Goal: Navigation & Orientation: Find specific page/section

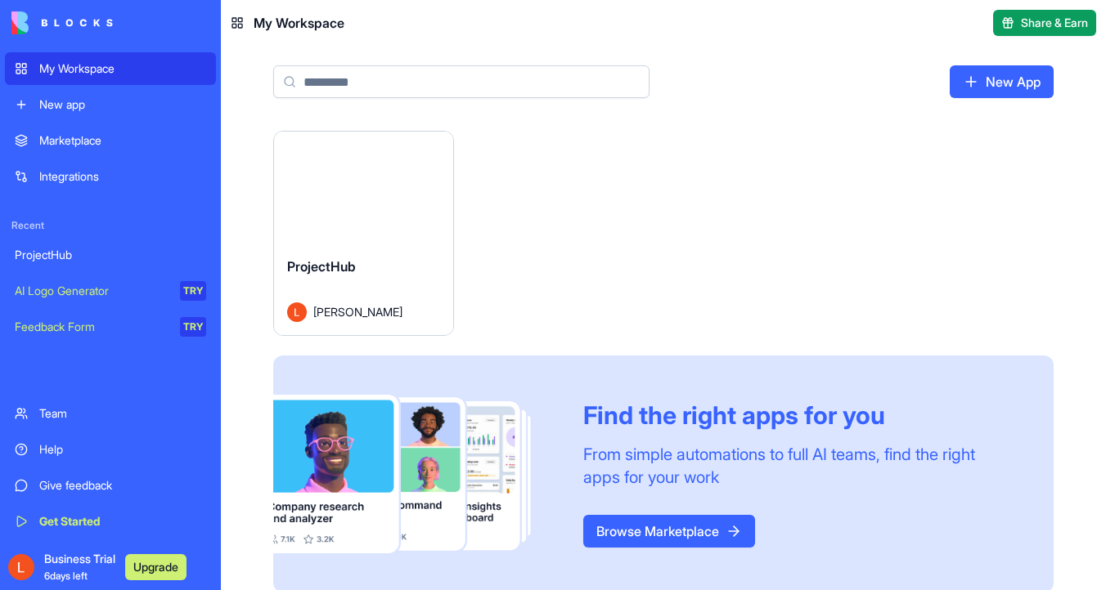
click at [390, 182] on button "Launch" at bounding box center [363, 187] width 123 height 33
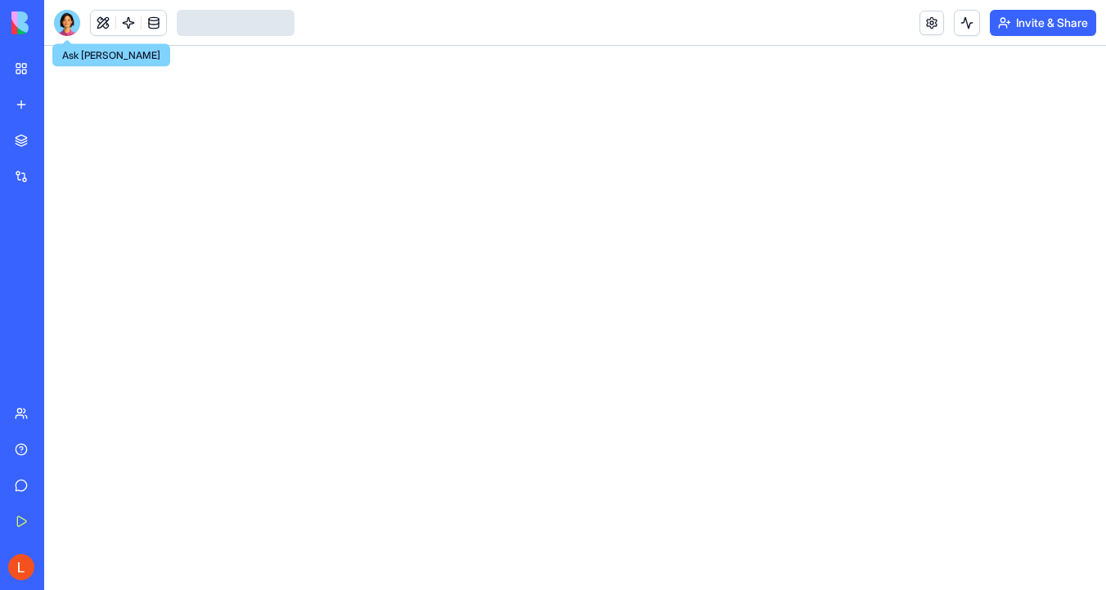
click at [65, 19] on div at bounding box center [67, 23] width 26 height 26
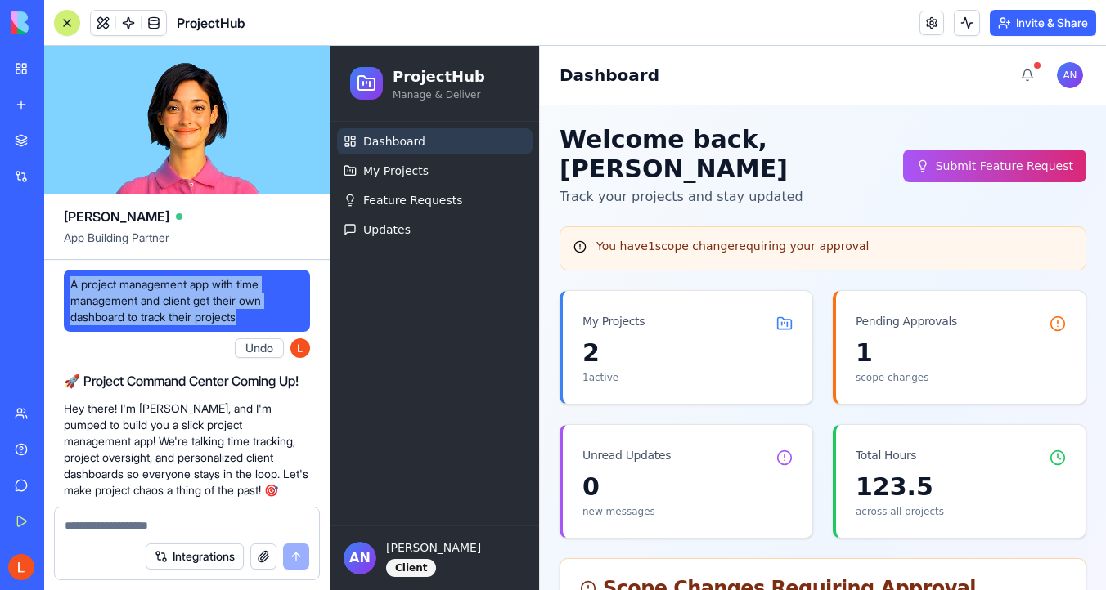
drag, startPoint x: 259, startPoint y: 316, endPoint x: 45, endPoint y: 276, distance: 218.0
copy span "A project management app with time management and client get their own dashboar…"
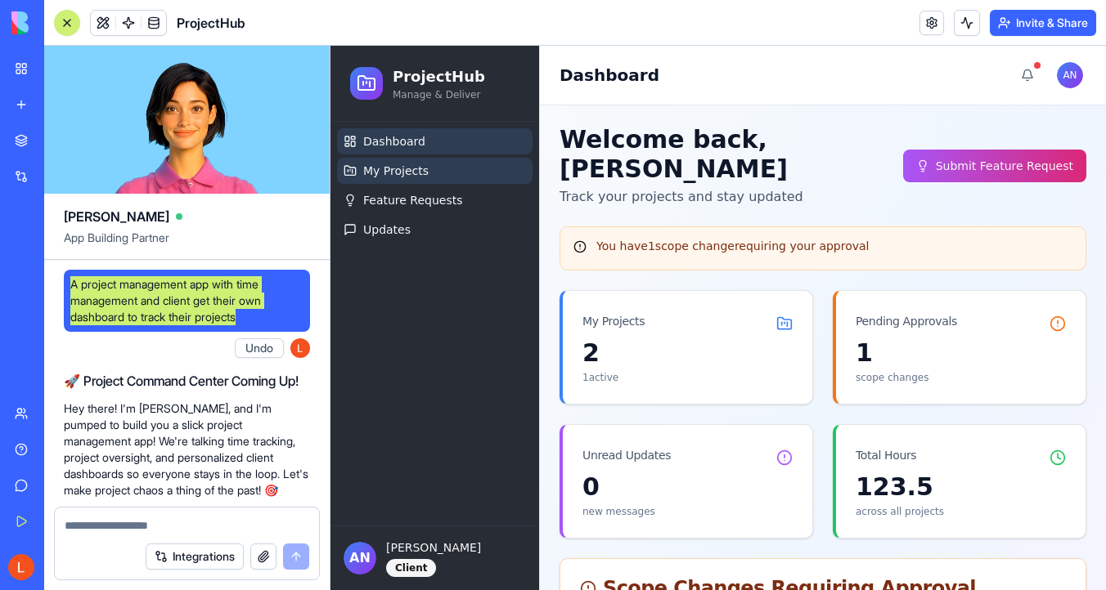
click at [455, 181] on link "My Projects" at bounding box center [434, 171] width 195 height 26
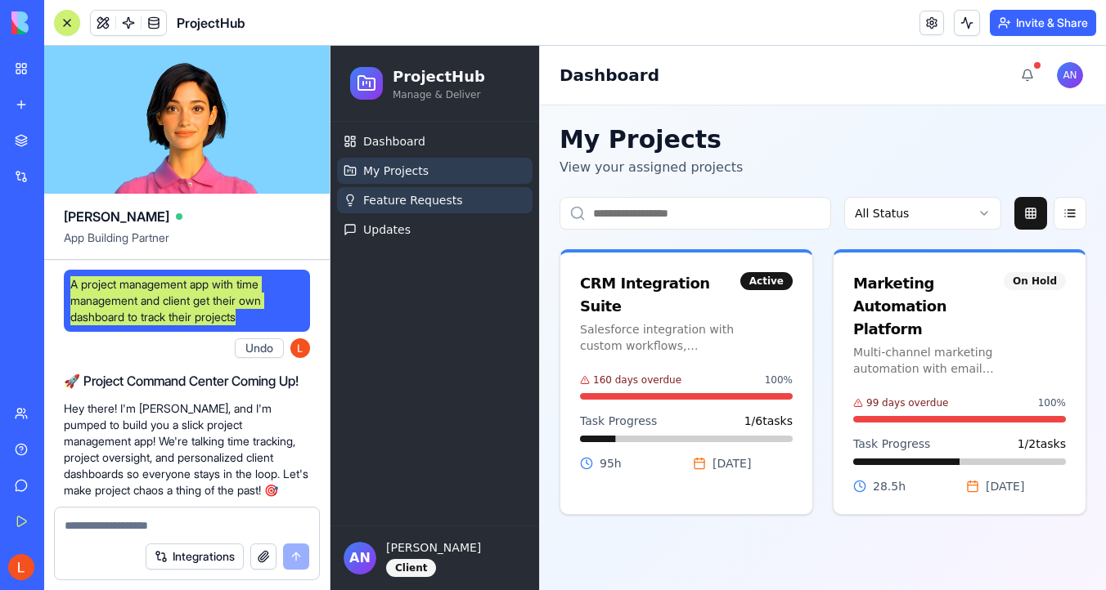
click at [458, 198] on button "Feature Requests" at bounding box center [434, 200] width 195 height 26
